Goal: Task Accomplishment & Management: Use online tool/utility

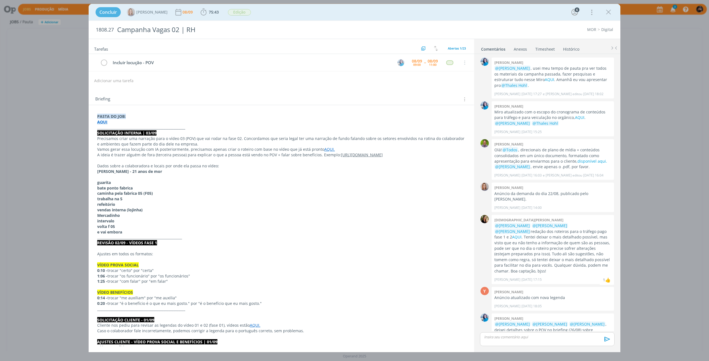
scroll to position [424, 0]
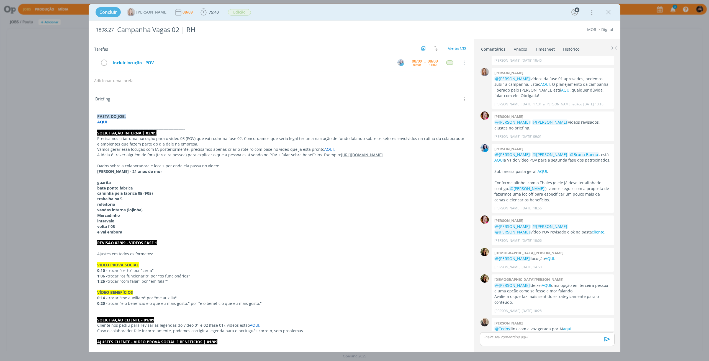
click at [158, 65] on div "Incluir locução - POV" at bounding box center [251, 62] width 282 height 7
click at [608, 14] on icon "dialog" at bounding box center [608, 12] width 8 height 8
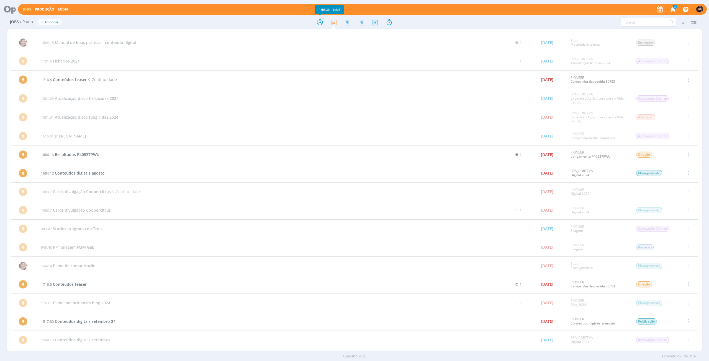
drag, startPoint x: 319, startPoint y: 26, endPoint x: 373, endPoint y: 361, distance: 339.3
click at [319, 26] on icon at bounding box center [320, 22] width 10 height 11
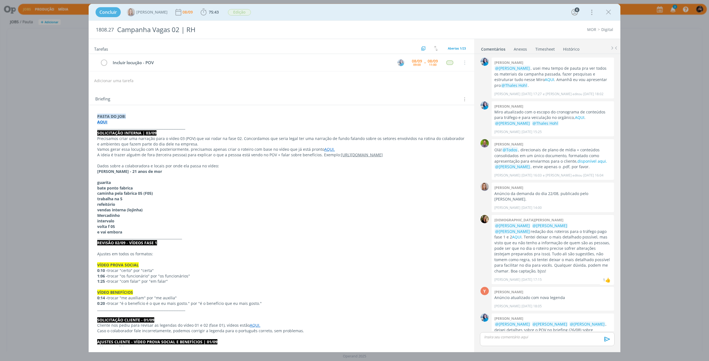
scroll to position [424, 0]
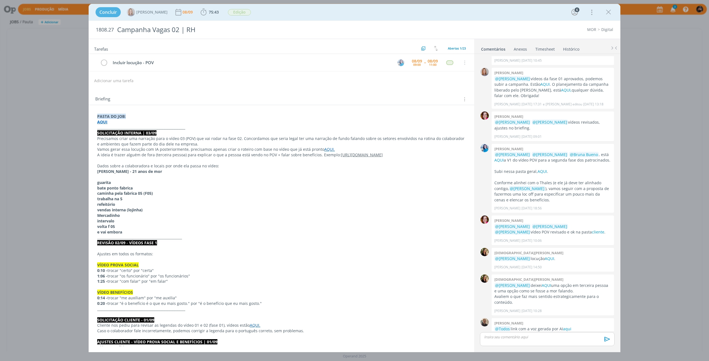
click at [102, 119] on strong "AQUI" at bounding box center [102, 121] width 10 height 5
click at [607, 11] on icon "dialog" at bounding box center [608, 12] width 8 height 8
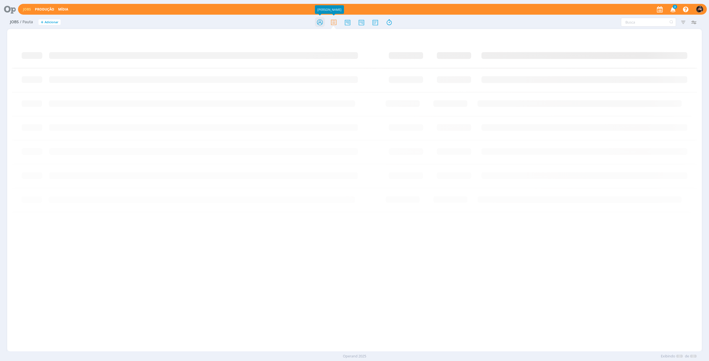
click at [318, 24] on icon at bounding box center [320, 22] width 10 height 11
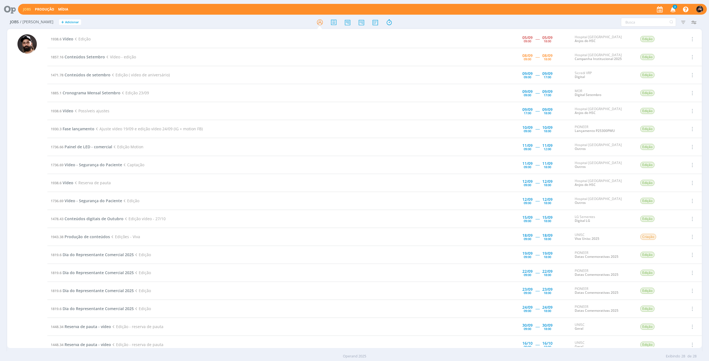
click at [27, 153] on div at bounding box center [26, 191] width 19 height 314
click at [76, 54] on span "Conteúdos Setembro" at bounding box center [85, 56] width 40 height 5
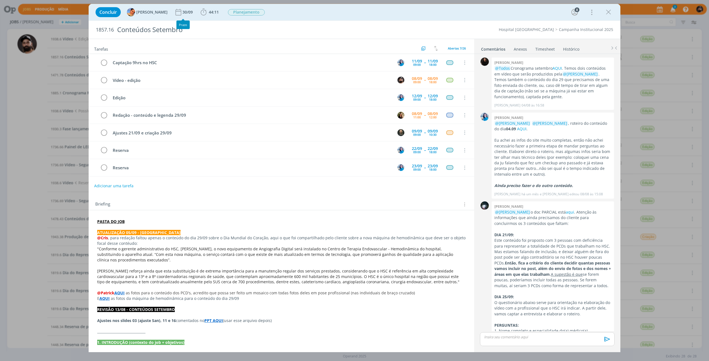
scroll to position [493, 0]
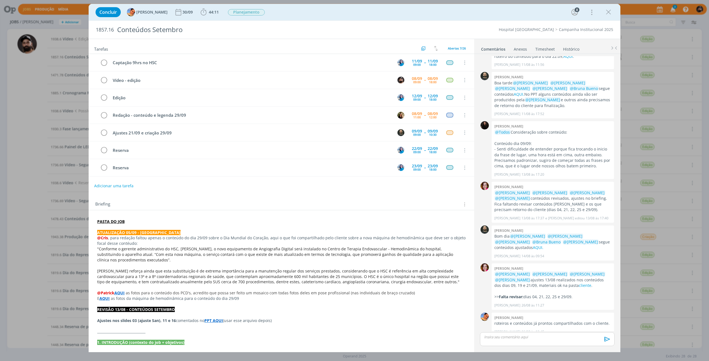
click at [602, 14] on div "Concluir [PERSON_NAME] 30/09 44:11 Iniciar Apontar Data * [DATE] Horas * 00:00 …" at bounding box center [354, 12] width 523 height 13
click at [606, 14] on icon "dialog" at bounding box center [608, 12] width 8 height 8
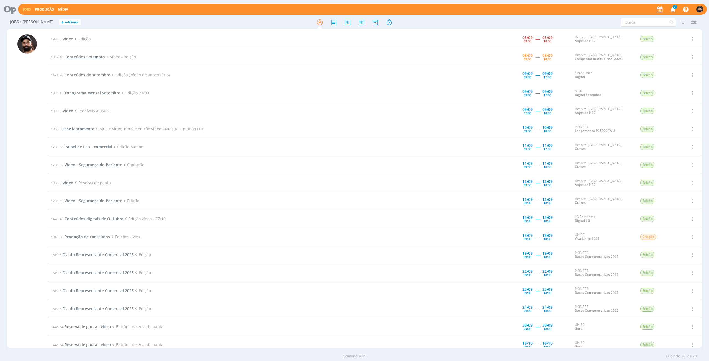
click at [89, 57] on span "Conteúdos Setembro" at bounding box center [85, 56] width 40 height 5
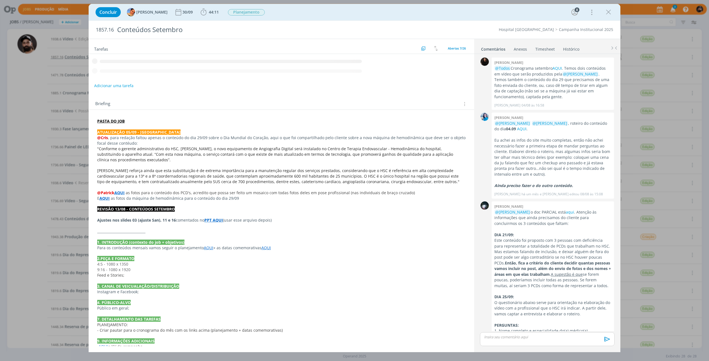
scroll to position [493, 0]
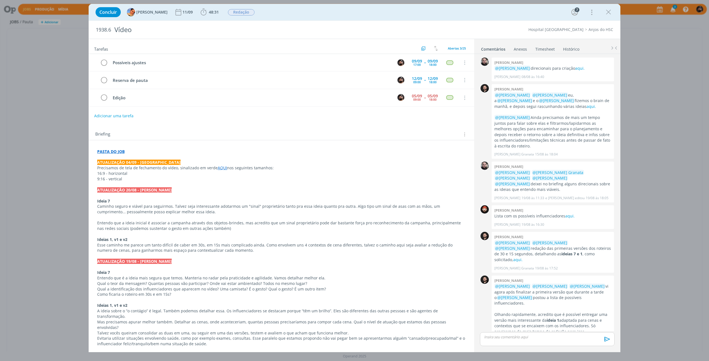
scroll to position [133, 0]
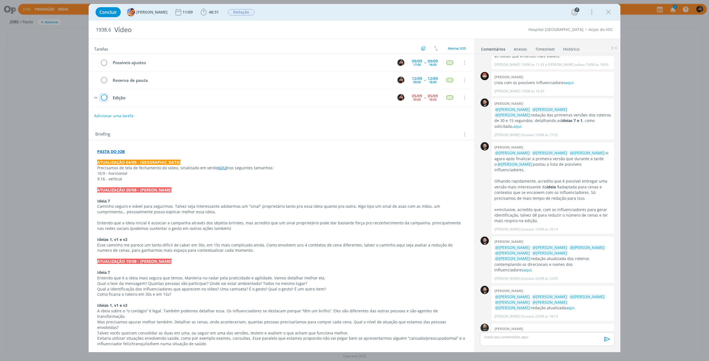
click at [102, 96] on icon "dialog" at bounding box center [104, 98] width 8 height 8
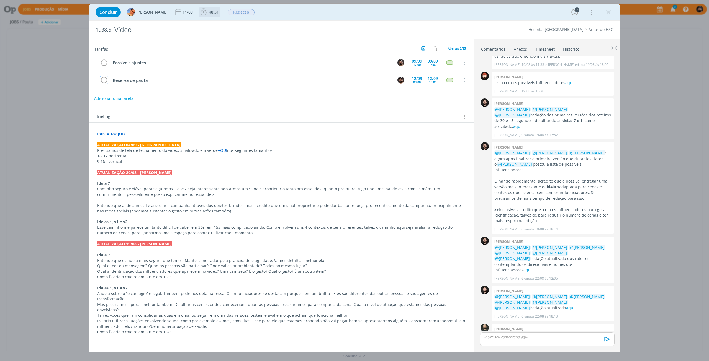
click at [200, 15] on icon "dialog" at bounding box center [203, 12] width 6 height 7
click at [207, 21] on icon "dialog" at bounding box center [212, 24] width 10 height 7
click at [387, 341] on p "dialog" at bounding box center [281, 344] width 368 height 6
